Goal: Transaction & Acquisition: Purchase product/service

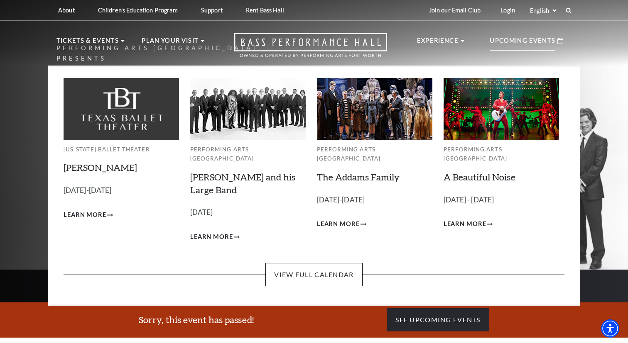
click at [553, 43] on p "Upcoming Events" at bounding box center [523, 43] width 66 height 15
click at [243, 171] on link "[PERSON_NAME] and his Large Band" at bounding box center [242, 183] width 105 height 24
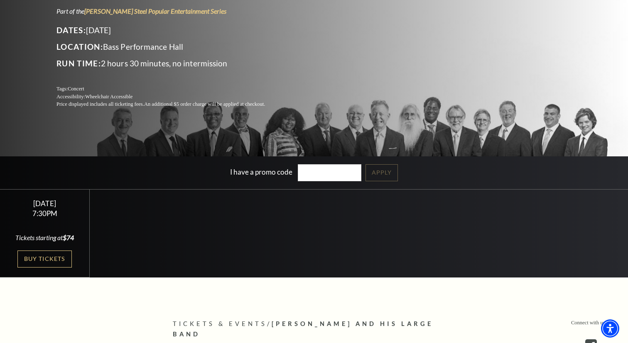
scroll to position [122, 0]
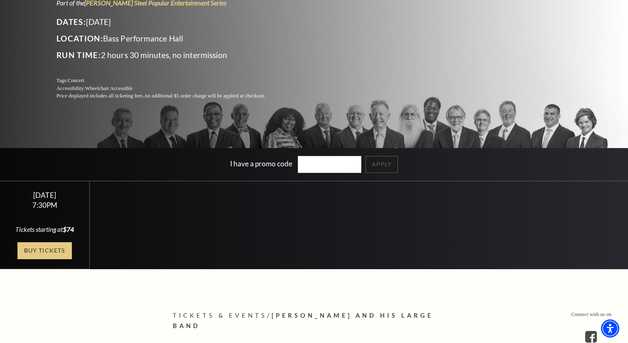
click at [37, 246] on link "Buy Tickets" at bounding box center [44, 250] width 54 height 17
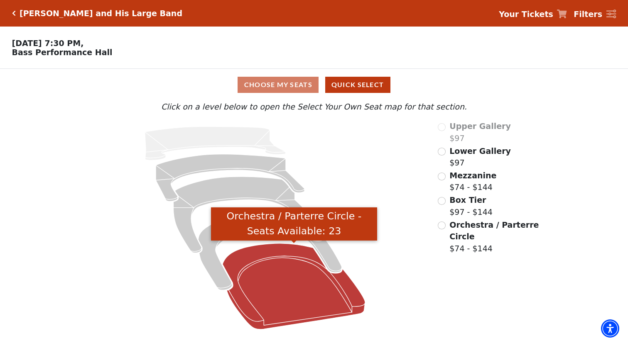
click at [257, 263] on icon "Orchestra / Parterre Circle - Seats Available: 23" at bounding box center [294, 287] width 142 height 86
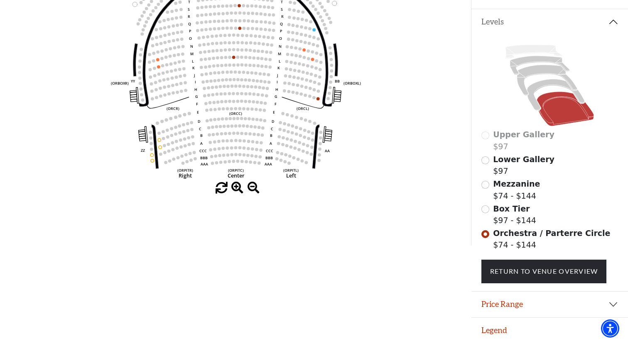
scroll to position [168, 0]
click at [484, 186] on input "Mezzanine$74 - $144\a" at bounding box center [485, 185] width 8 height 8
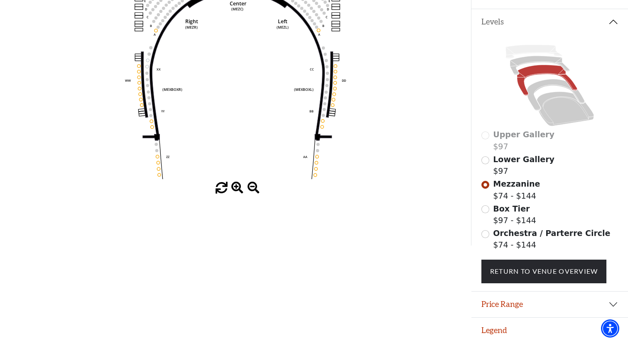
scroll to position [0, 0]
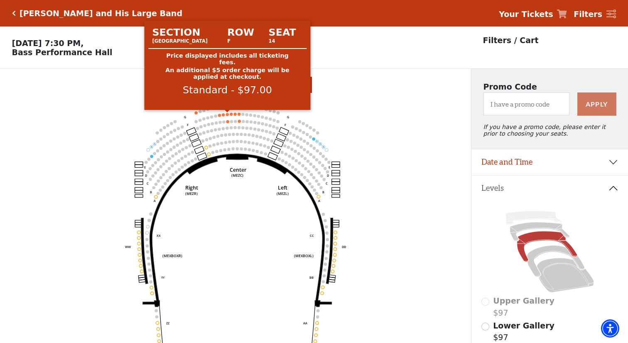
click at [226, 115] on circle at bounding box center [227, 114] width 3 height 3
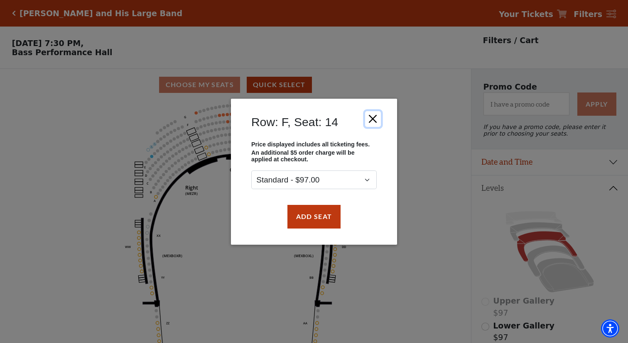
click at [377, 113] on button "Close" at bounding box center [373, 119] width 16 height 16
